Goal: Information Seeking & Learning: Learn about a topic

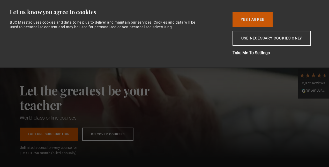
click at [250, 18] on button "Yes I Agree" at bounding box center [253, 19] width 40 height 14
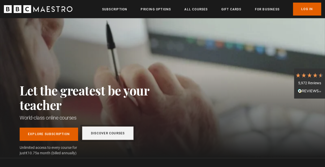
click at [104, 135] on link "Discover Courses" at bounding box center [107, 132] width 51 height 13
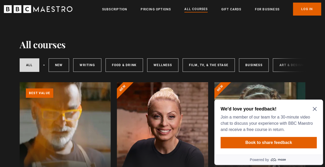
click at [317, 110] on div "We'd love your feedback! Join a member of our team for a 30-minute video chat t…" at bounding box center [269, 126] width 109 height 55
click at [314, 109] on icon "Close Maze Prompt" at bounding box center [315, 109] width 4 height 4
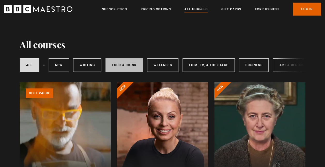
click at [113, 64] on link "Food & Drink" at bounding box center [125, 64] width 38 height 13
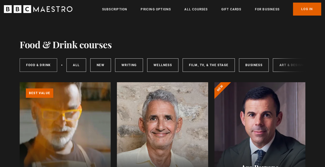
click at [49, 66] on link "Food & Drink" at bounding box center [39, 64] width 38 height 13
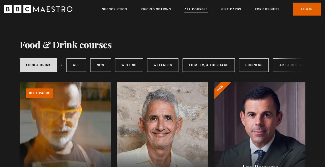
click at [192, 7] on link "All Courses" at bounding box center [196, 9] width 23 height 5
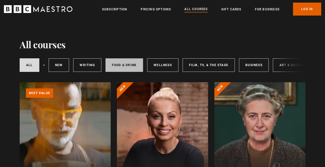
click at [129, 68] on link "Food & Drink" at bounding box center [125, 64] width 38 height 13
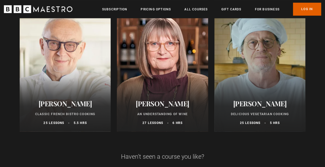
scroll to position [311, 0]
